Goal: Consume media (video, audio): Consume media (video, audio)

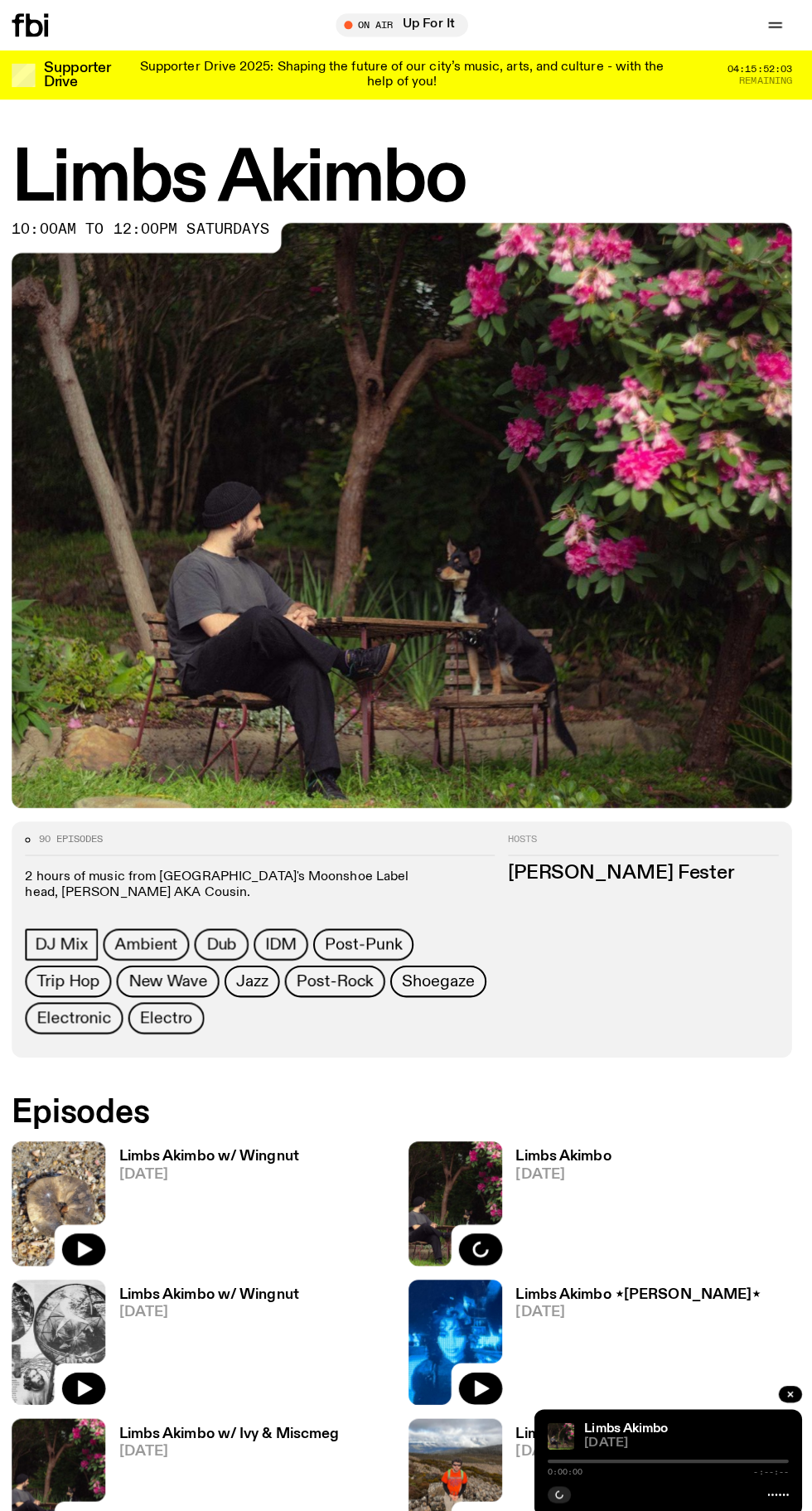
click at [257, 1147] on h3 "Limbs Akimbo w/ Wingnut" at bounding box center [214, 1145] width 178 height 14
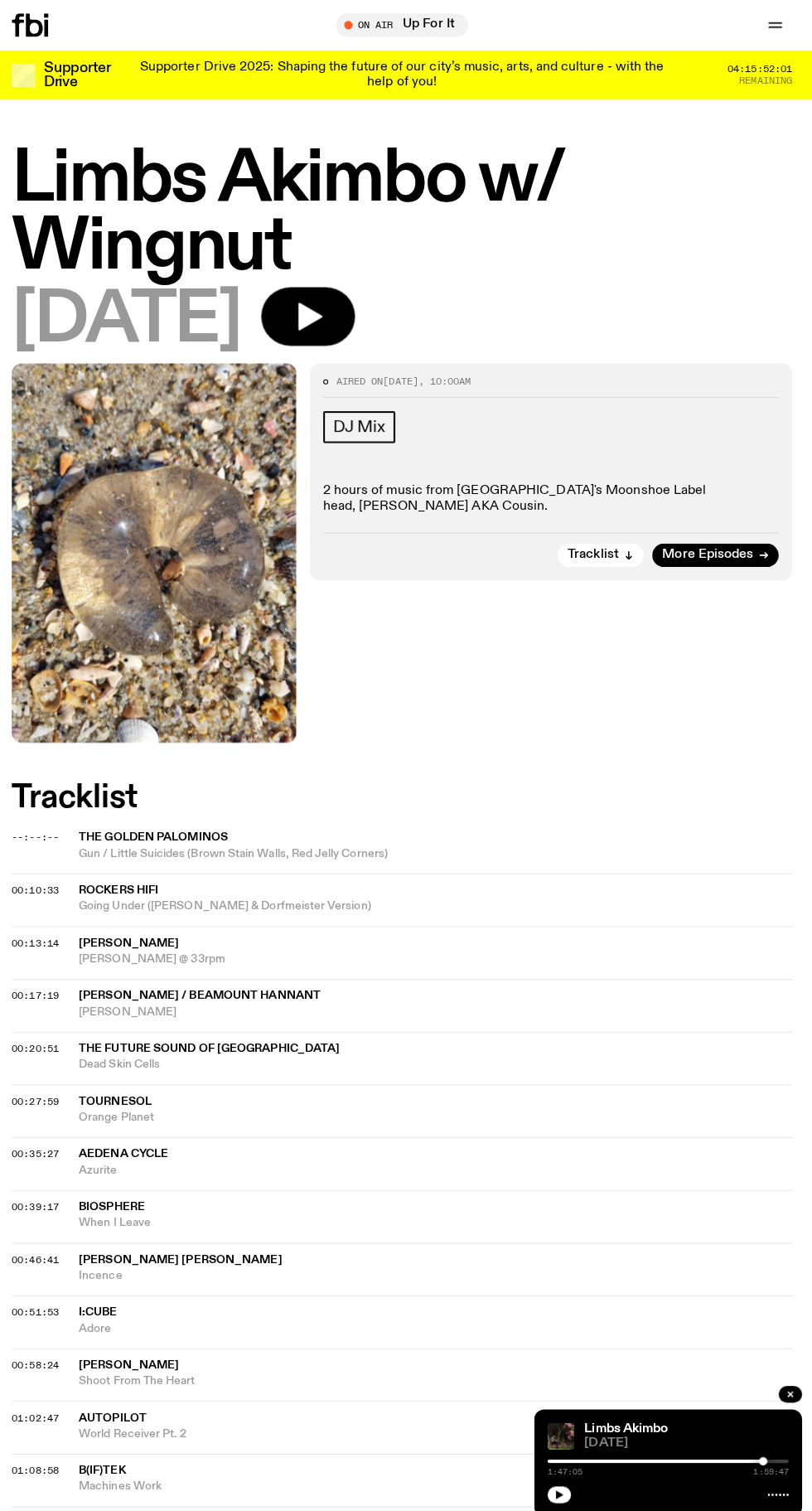
click at [330, 321] on icon "button" at bounding box center [313, 313] width 33 height 33
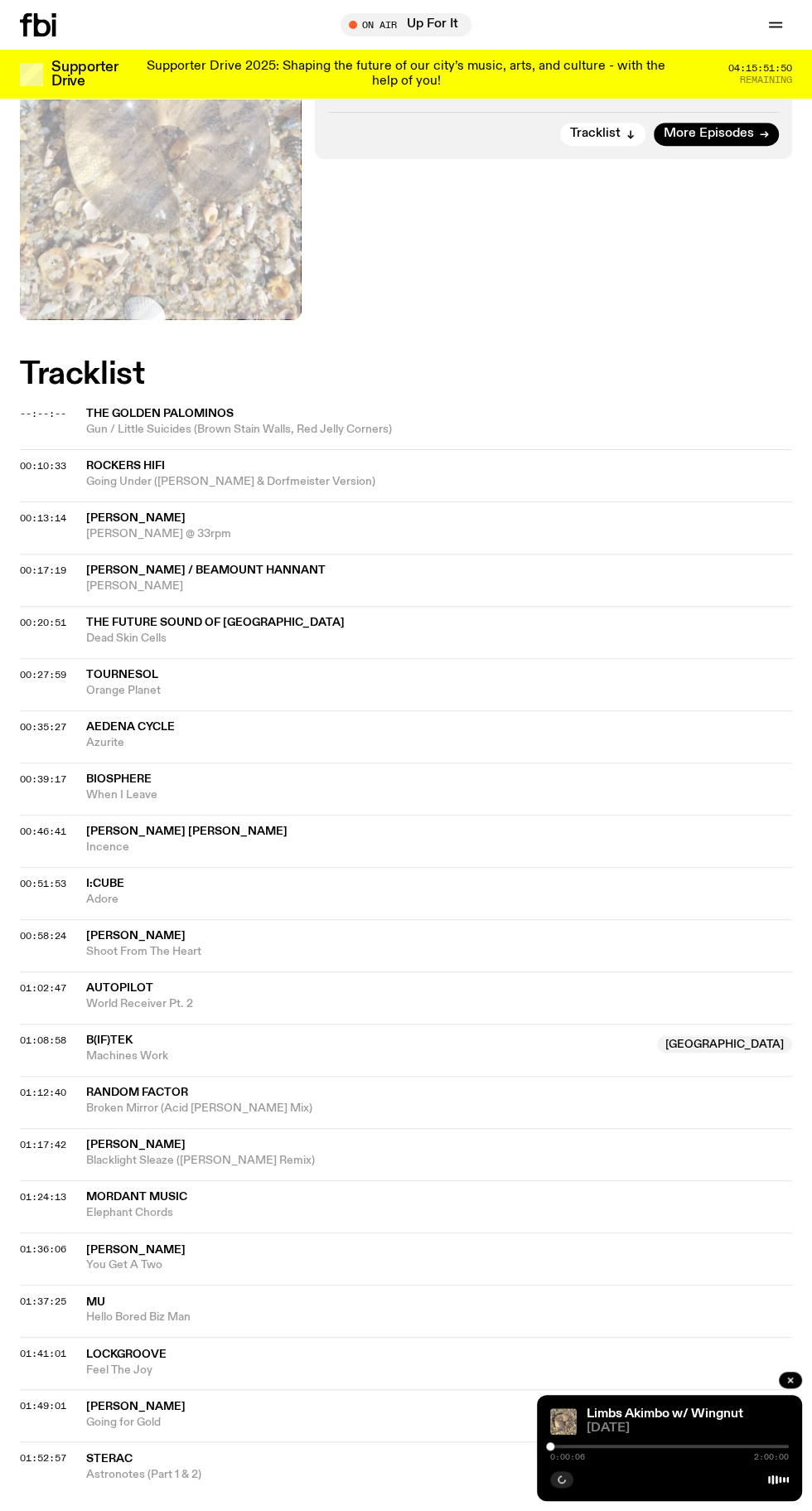
scroll to position [414, 0]
